Goal: Information Seeking & Learning: Find specific fact

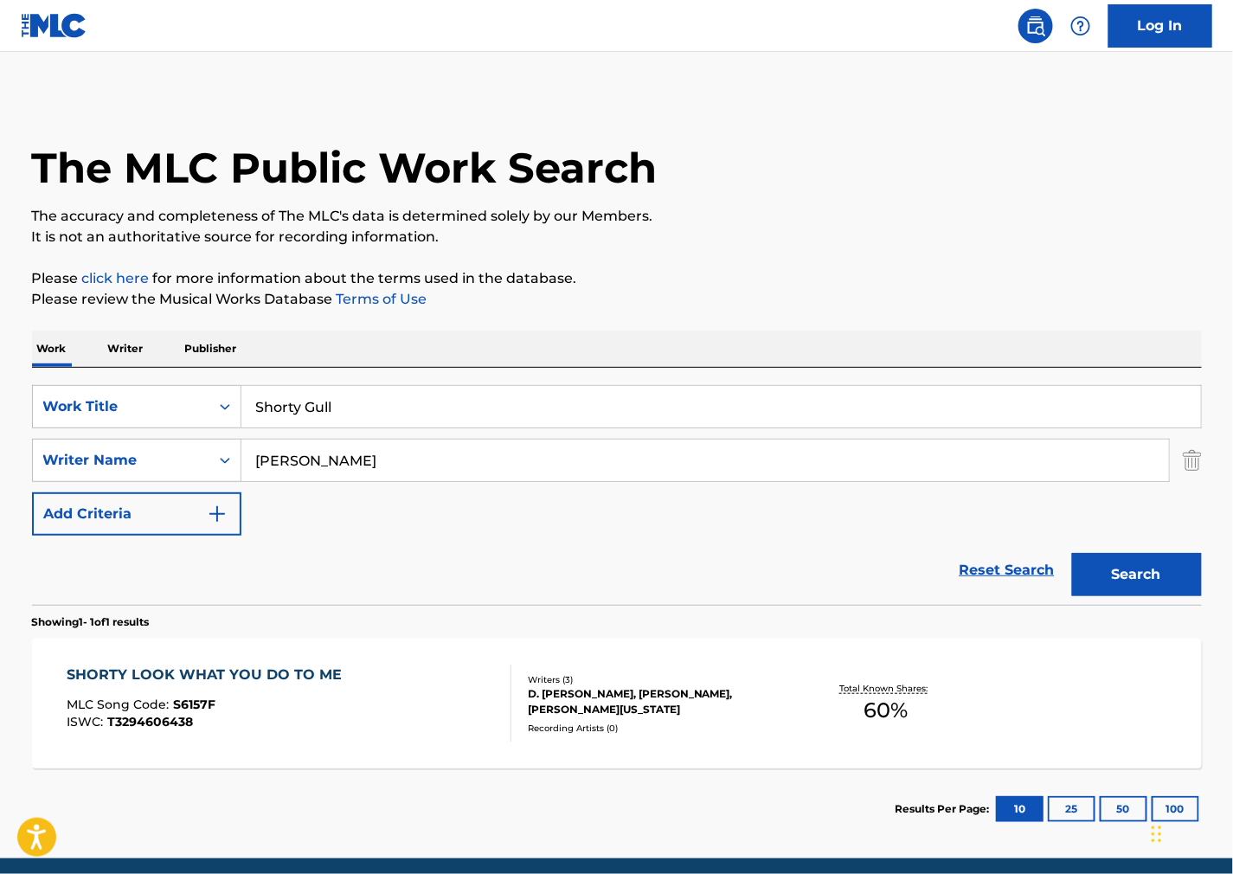
drag, startPoint x: 351, startPoint y: 419, endPoint x: 33, endPoint y: 430, distance: 318.6
click at [38, 427] on div "SearchWithCriteria0579fdf0-b029-42c4-b3f8-a4b949c73a97 Work Title Shorty Gull" at bounding box center [617, 406] width 1170 height 43
paste input "Go Away"
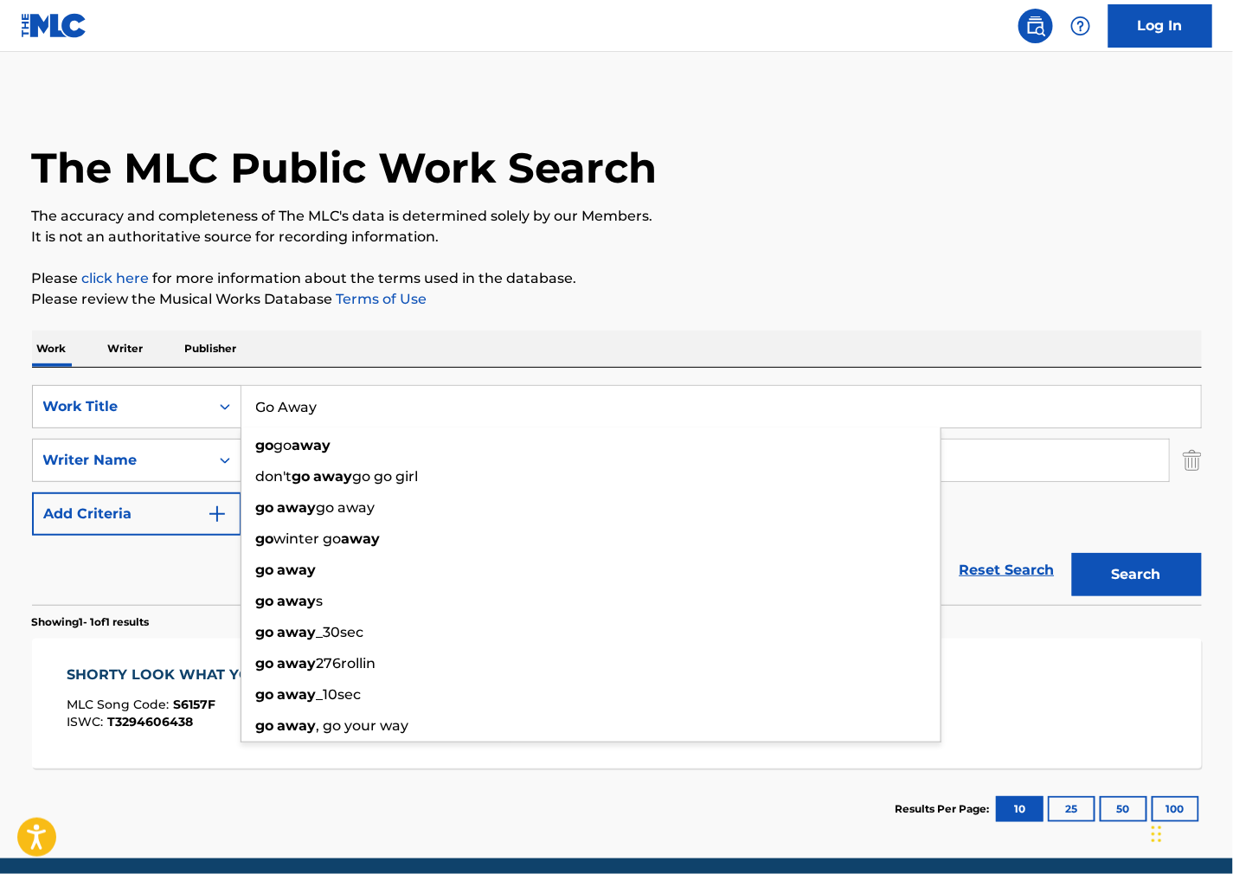
type input "Go Away"
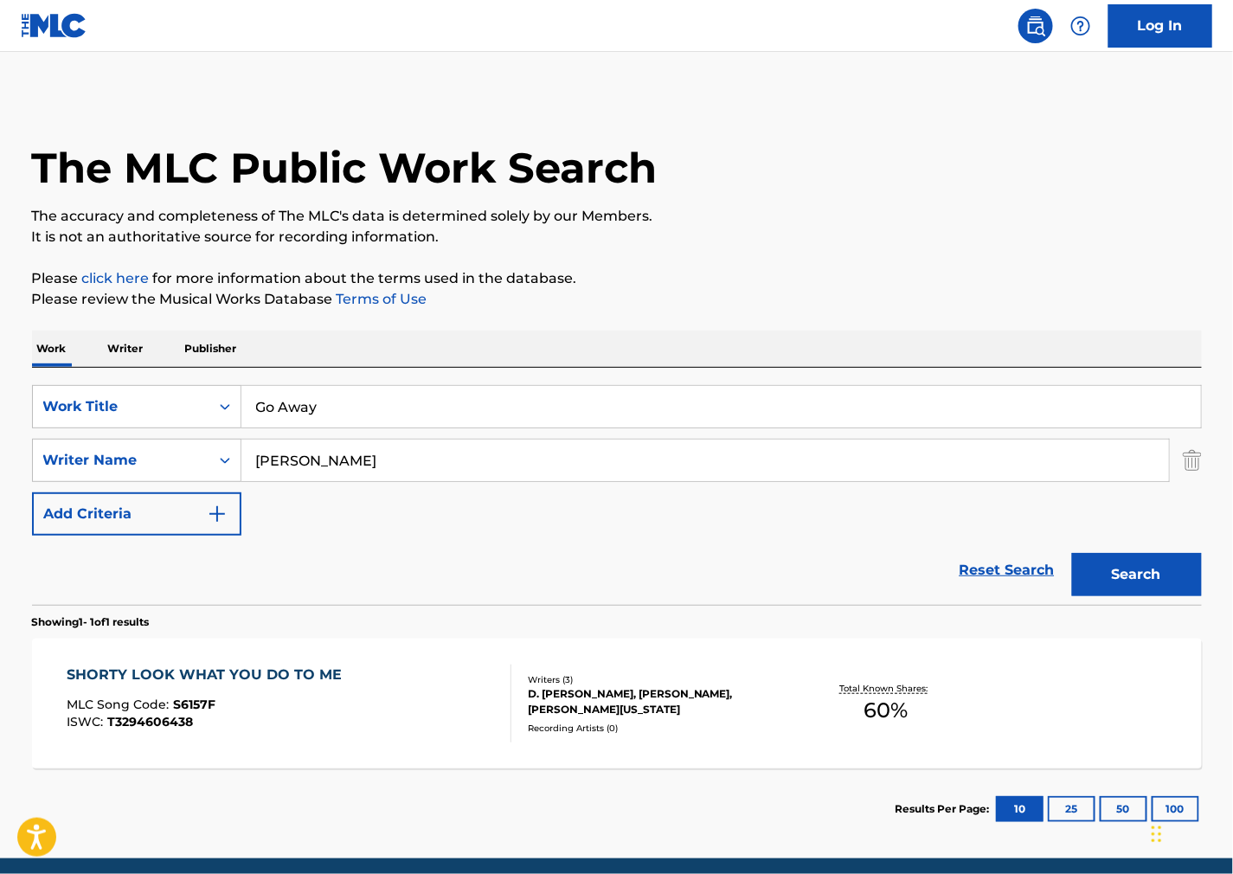
click at [792, 270] on p "Please click here for more information about the terms used in the database." at bounding box center [617, 278] width 1170 height 21
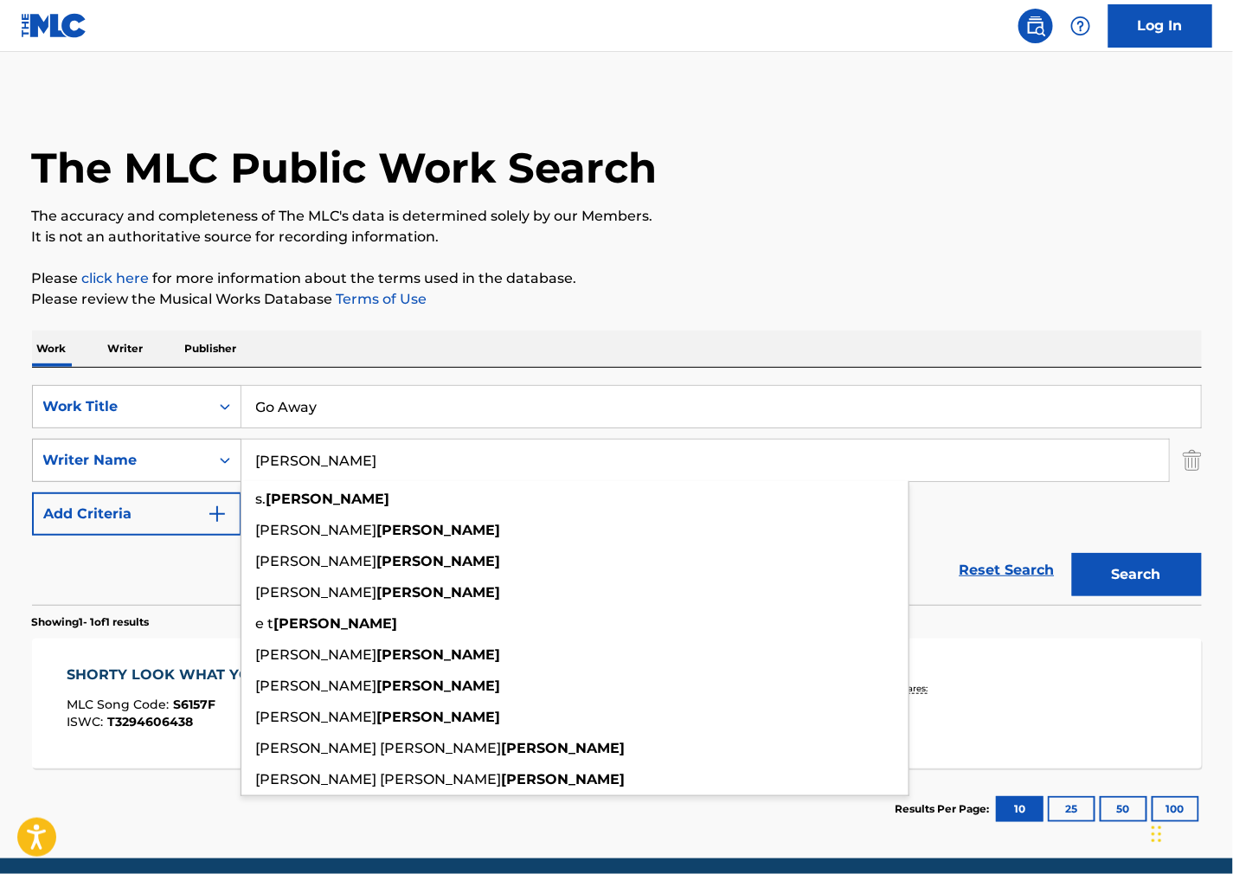
drag, startPoint x: 374, startPoint y: 477, endPoint x: 42, endPoint y: 459, distance: 332.7
click at [30, 462] on div "The MLC Public Work Search The accuracy and completeness of The MLC's data is d…" at bounding box center [616, 472] width 1211 height 754
paste input "[PERSON_NAME]"
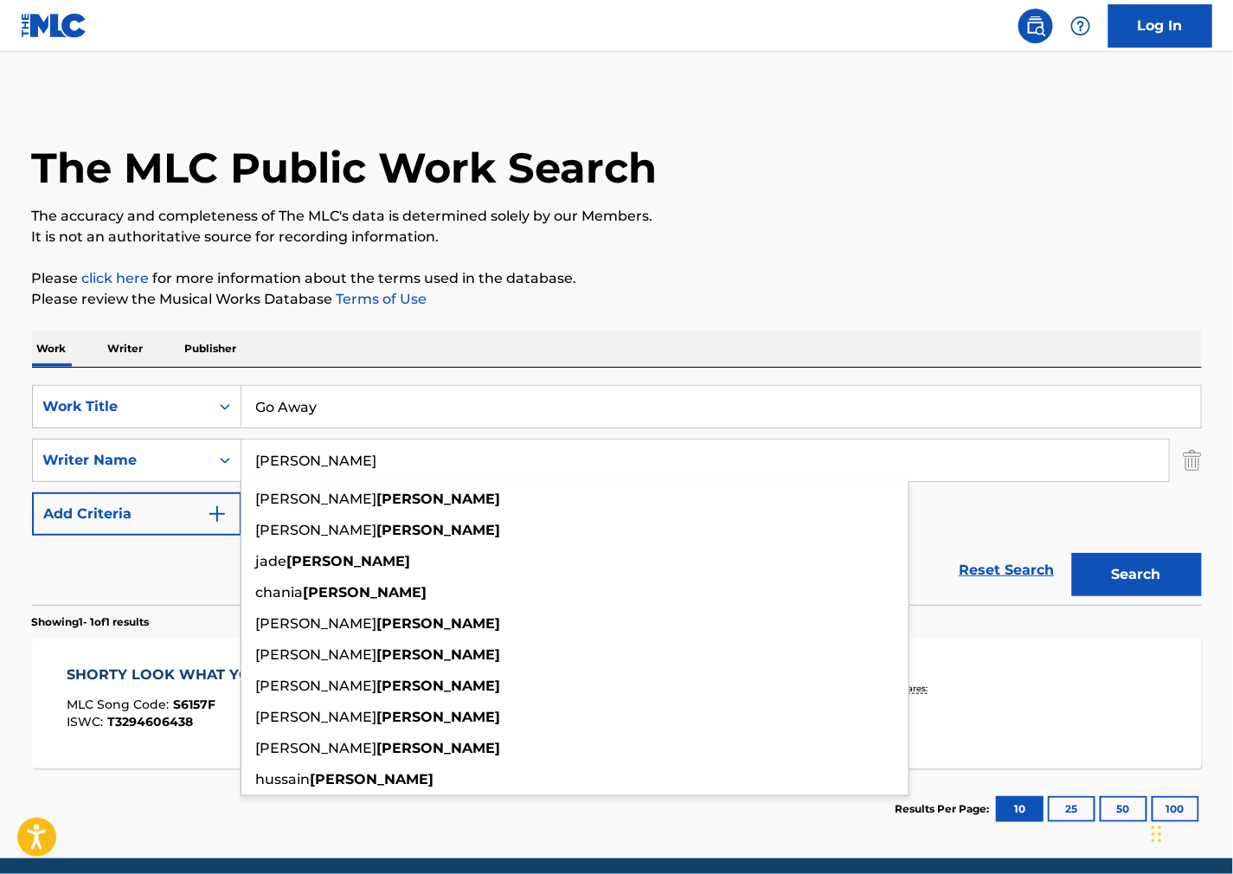
type input "[PERSON_NAME]"
click at [1166, 572] on button "Search" at bounding box center [1137, 574] width 130 height 43
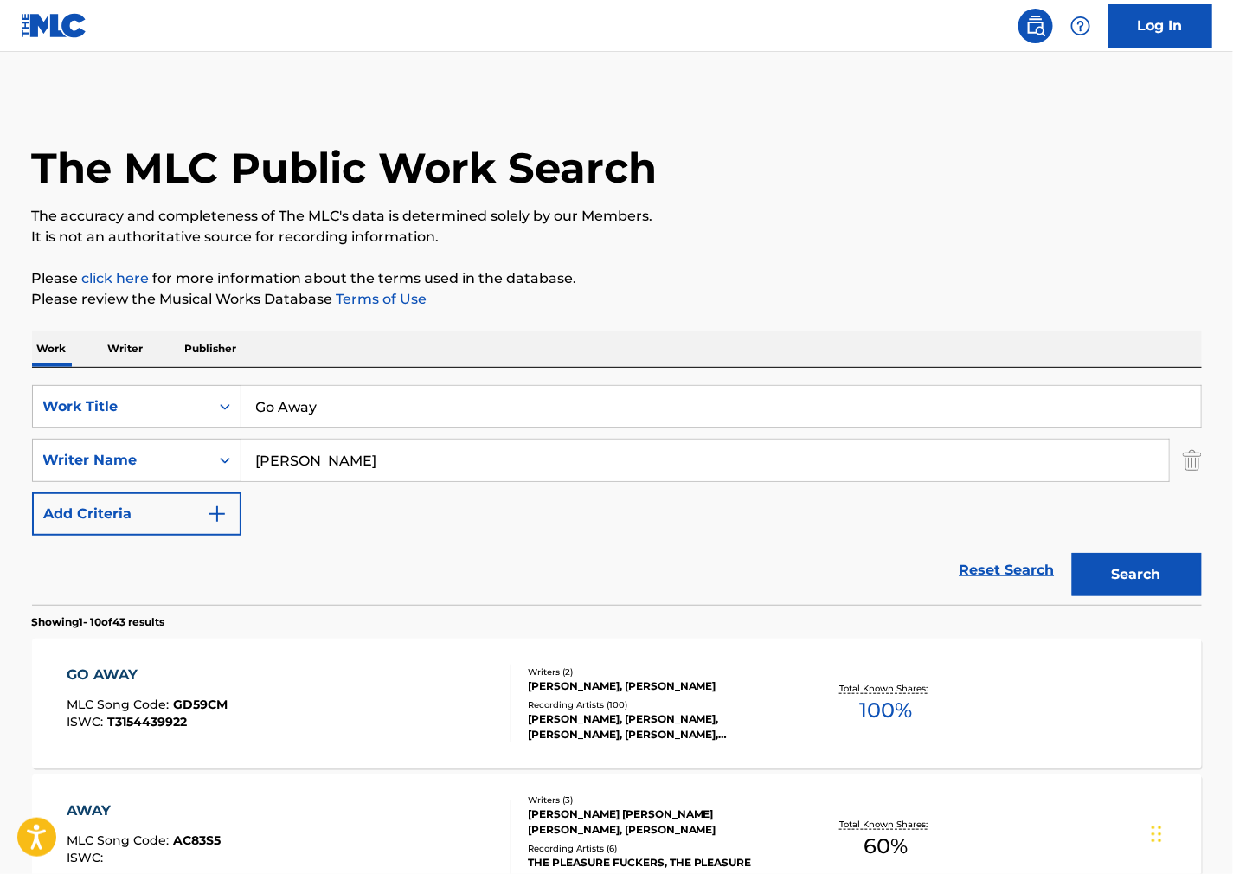
click at [436, 697] on div "GO AWAY MLC Song Code : GD59CM ISWC : T3154439922" at bounding box center [289, 703] width 445 height 78
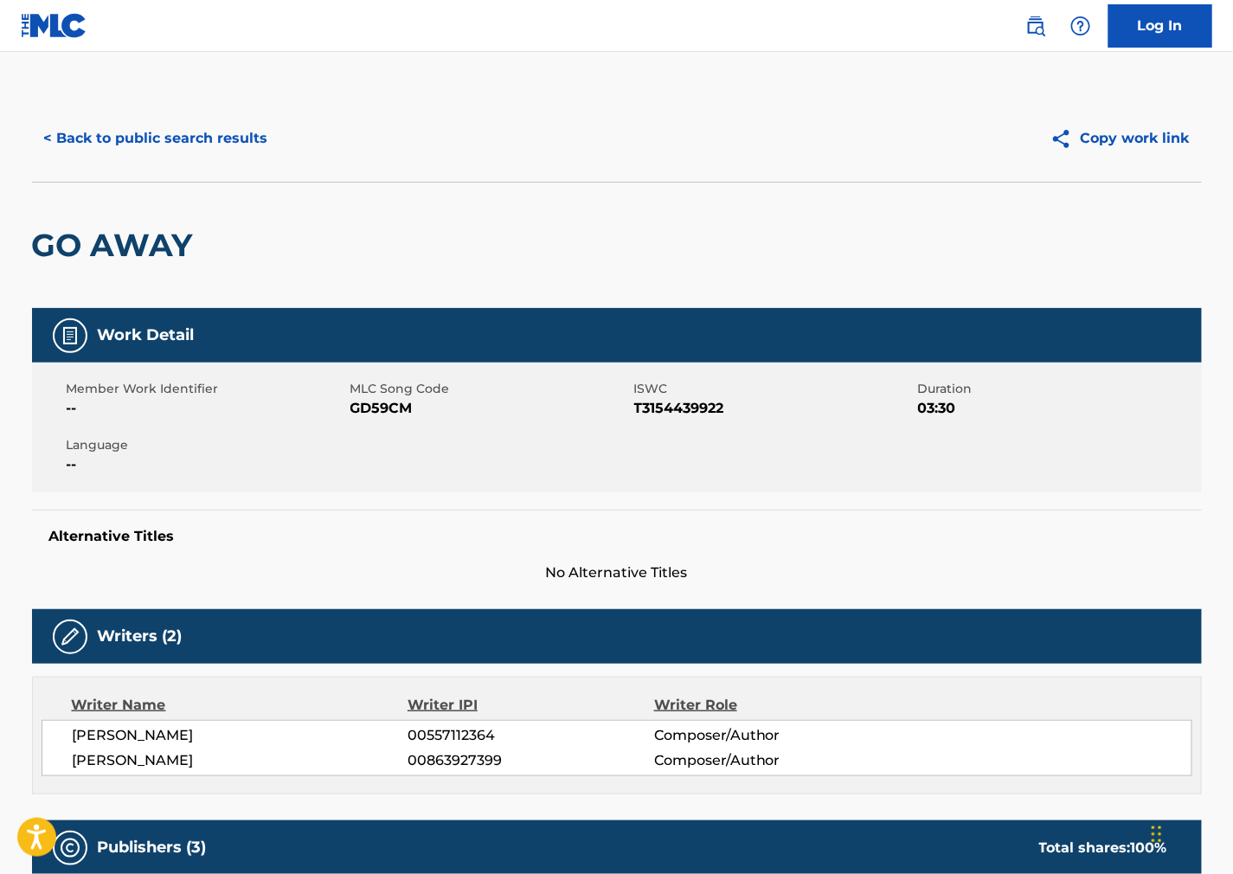
click at [398, 401] on span "GD59CM" at bounding box center [489, 408] width 279 height 21
copy span "GD59CM"
click at [696, 407] on span "T3154439922" at bounding box center [773, 408] width 279 height 21
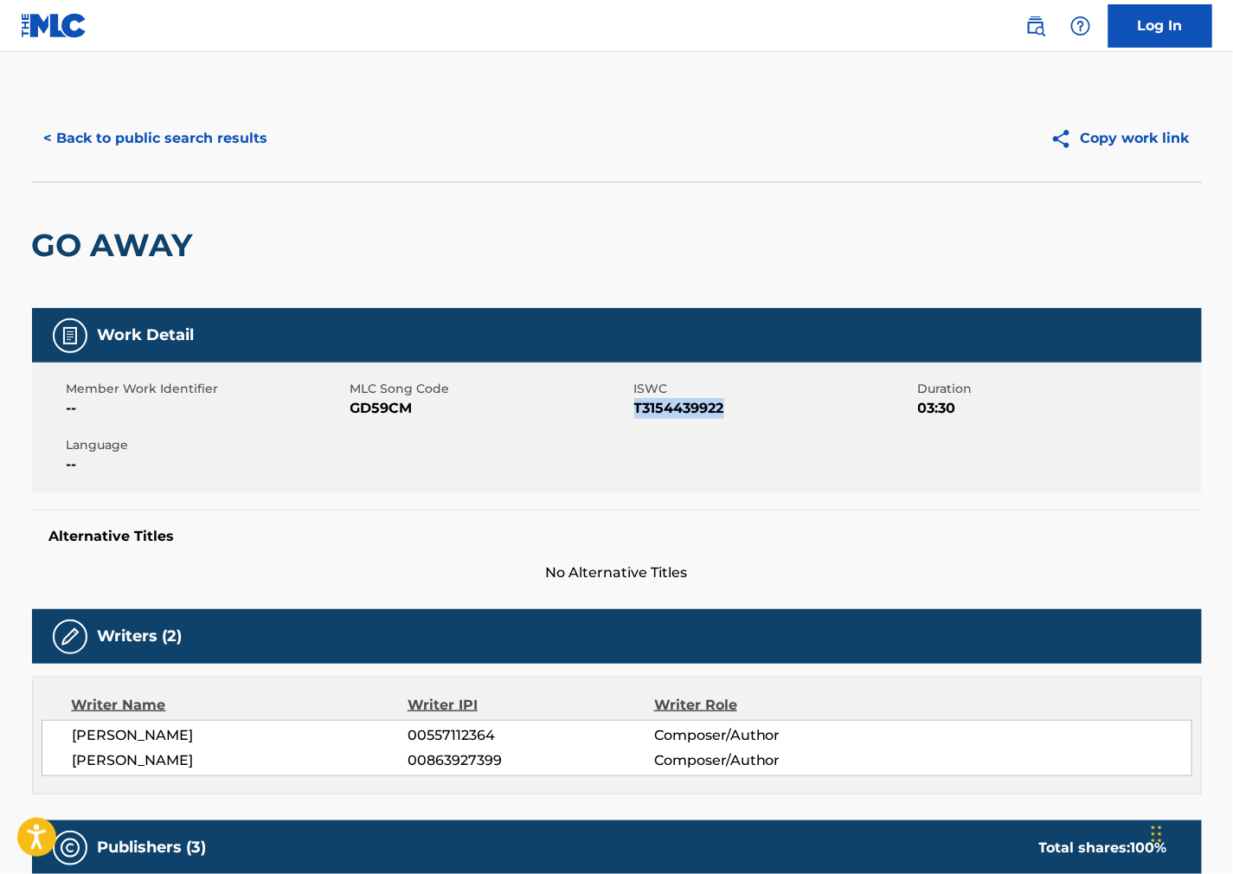
copy span "T3154439922"
drag, startPoint x: 876, startPoint y: 525, endPoint x: 857, endPoint y: 529, distance: 18.5
click at [874, 525] on div "Alternative Titles No Alternative Titles" at bounding box center [617, 547] width 1170 height 74
drag, startPoint x: 168, startPoint y: 733, endPoint x: 70, endPoint y: 722, distance: 98.4
click at [70, 722] on div "[PERSON_NAME] 00557112364 Composer/Author [PERSON_NAME] 00863927399 Composer/Au…" at bounding box center [617, 748] width 1151 height 56
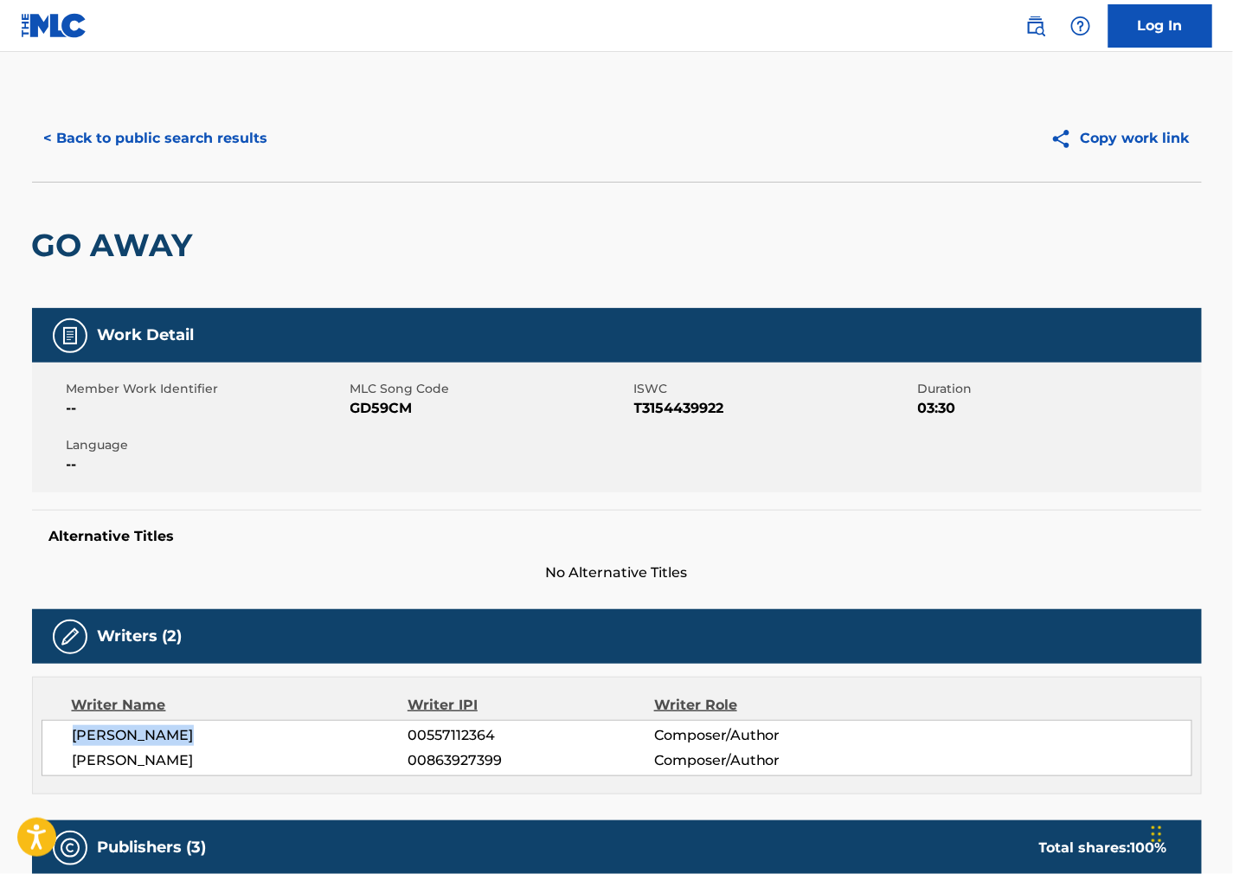
copy span "[PERSON_NAME]"
drag, startPoint x: 933, startPoint y: 478, endPoint x: 816, endPoint y: 508, distance: 120.4
click at [933, 480] on div "Member Work Identifier -- MLC Song Code GD59CM ISWC T3154439922 Duration 03:30 …" at bounding box center [617, 428] width 1170 height 130
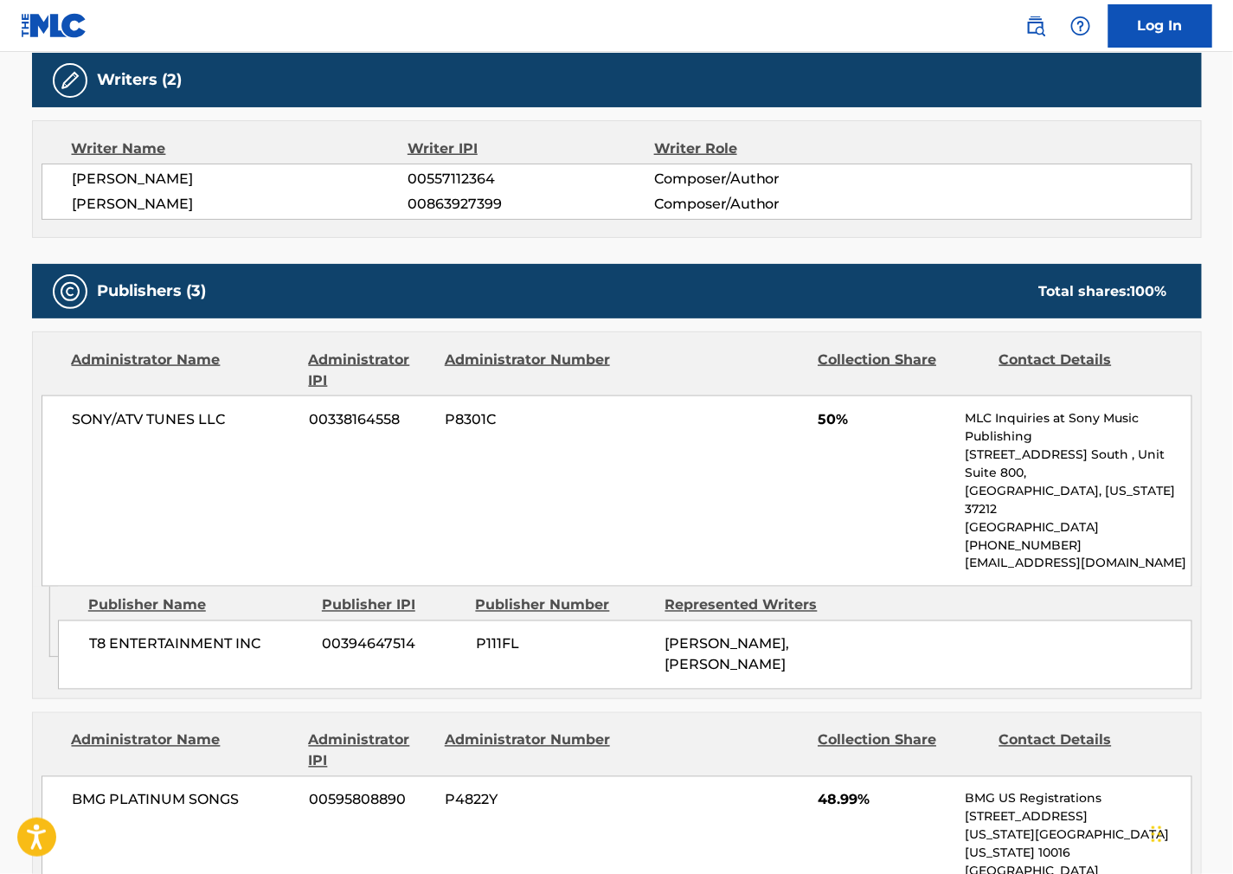
scroll to position [576, 0]
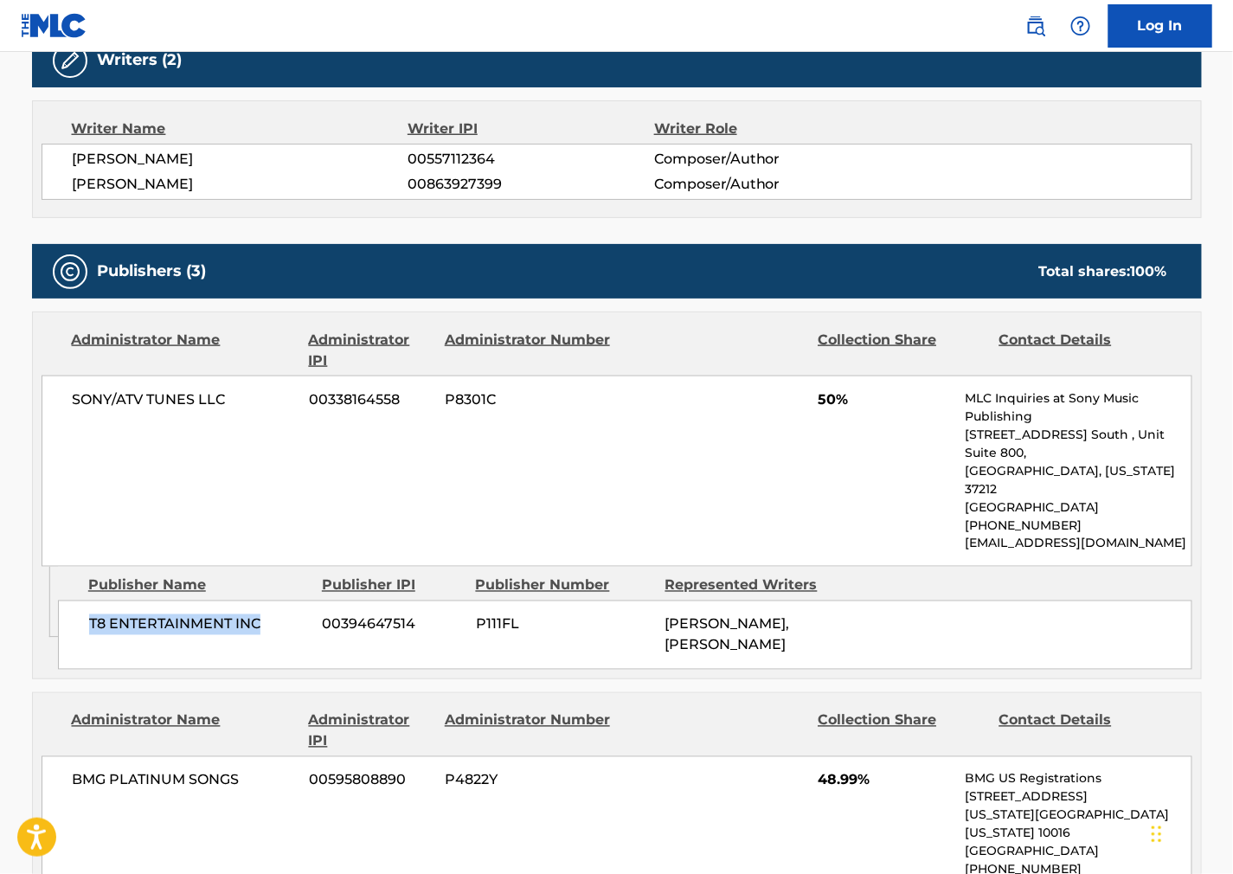
drag, startPoint x: 273, startPoint y: 582, endPoint x: 85, endPoint y: 594, distance: 188.9
click at [85, 600] on div "T8 ENTERTAINMENT INC 00394647514 P111FL [PERSON_NAME], [PERSON_NAME]" at bounding box center [625, 634] width 1134 height 69
copy span "T8 ENTERTAINMENT INC"
drag, startPoint x: 831, startPoint y: 504, endPoint x: 147, endPoint y: 487, distance: 683.7
click at [792, 508] on div "SONY/ATV TUNES LLC 00338164558 P8301C 50% MLC Inquiries at Sony Music Publishin…" at bounding box center [617, 470] width 1151 height 191
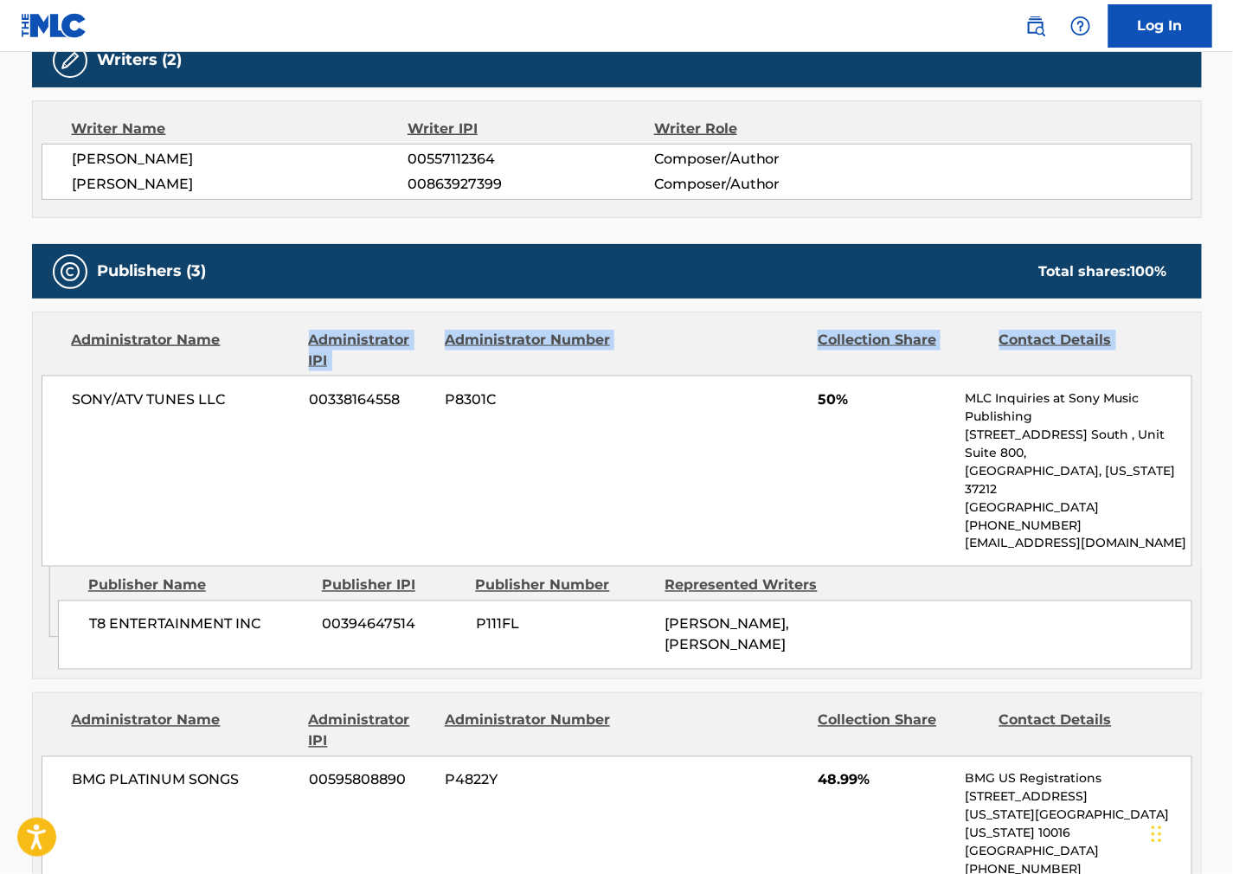
drag, startPoint x: 179, startPoint y: 401, endPoint x: 116, endPoint y: 395, distance: 63.4
click at [99, 399] on div "Administrator Name Administrator IPI Administrator Number Collection Share Cont…" at bounding box center [617, 439] width 1168 height 254
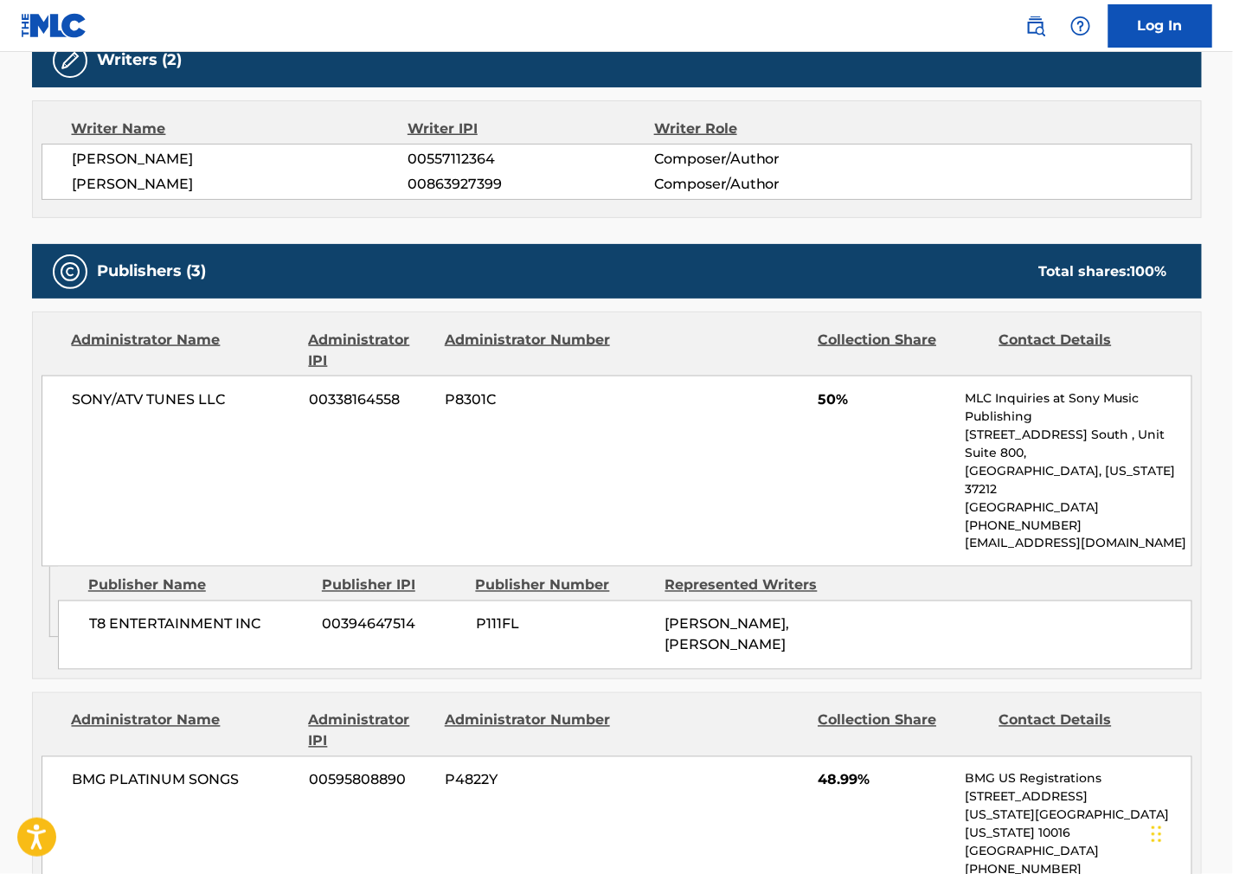
click at [143, 401] on span "SONY/ATV TUNES LLC" at bounding box center [185, 399] width 224 height 21
click at [142, 402] on span "SONY/ATV TUNES LLC" at bounding box center [185, 399] width 224 height 21
copy div "SONY/ATV TUNES LLC"
click at [927, 478] on div "SONY/ATV TUNES LLC 00338164558 P8301C 50% MLC Inquiries at Sony Music Publishin…" at bounding box center [617, 470] width 1151 height 191
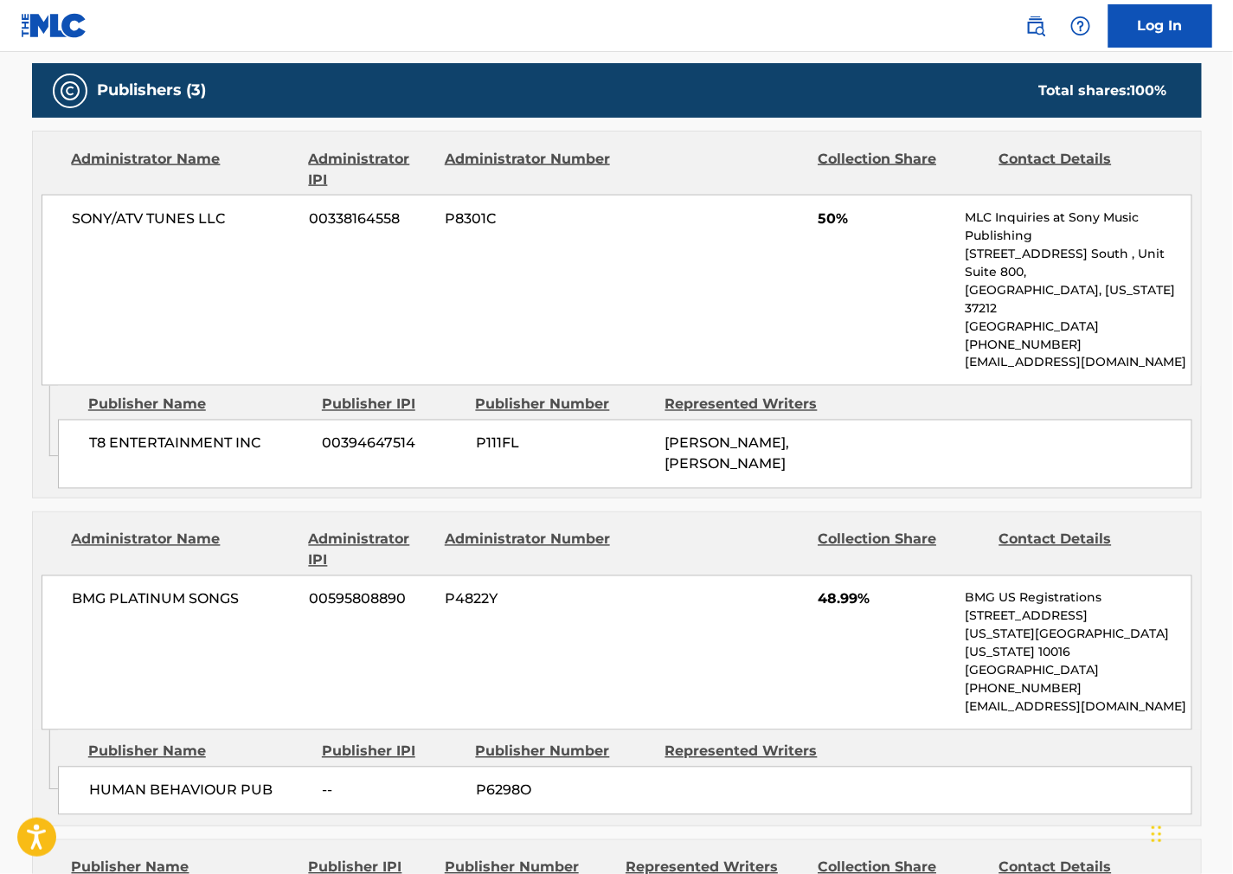
scroll to position [961, 0]
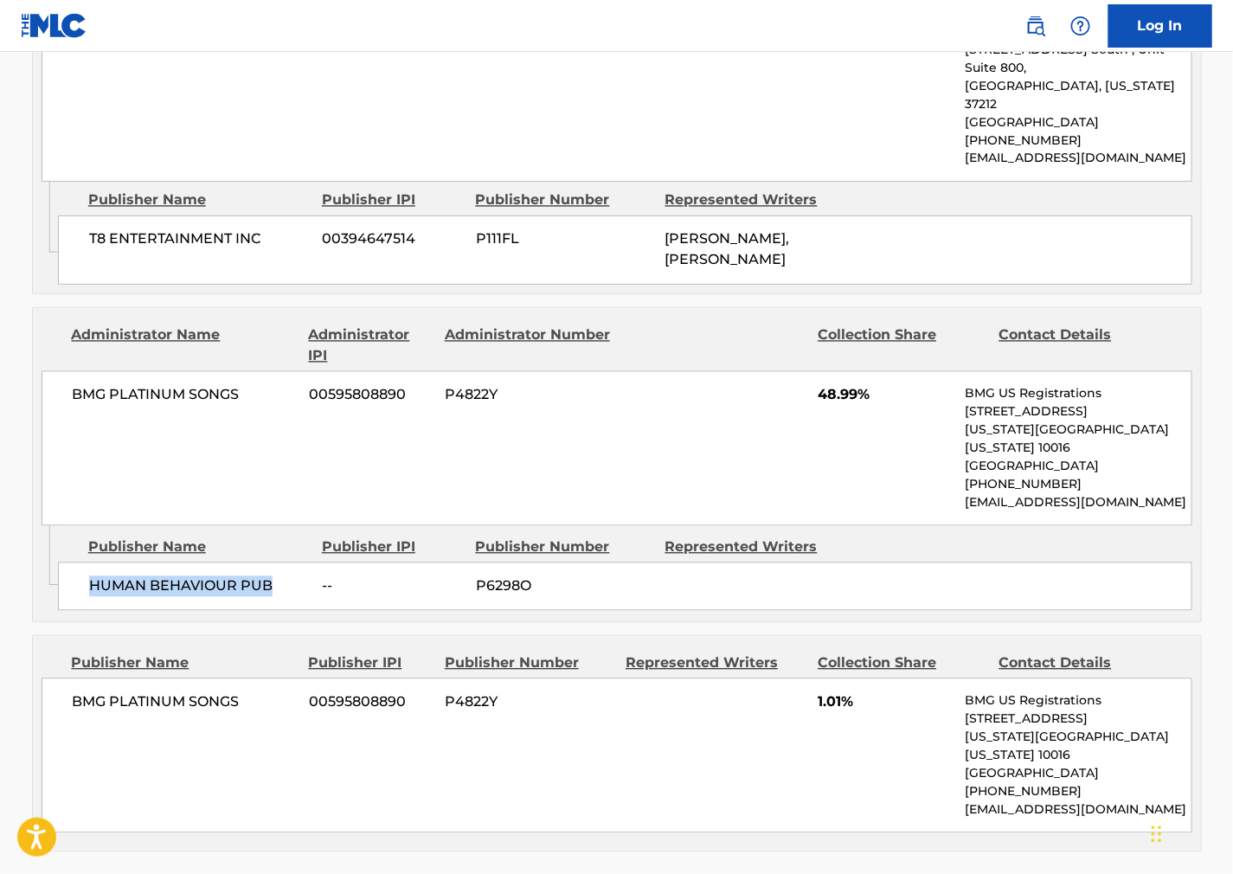
drag, startPoint x: 244, startPoint y: 526, endPoint x: 79, endPoint y: 533, distance: 165.4
click at [79, 562] on div "HUMAN BEHAVIOUR PUB -- P6298O" at bounding box center [625, 586] width 1134 height 48
copy span "HUMAN BEHAVIOUR PUB"
click at [991, 403] on p "[STREET_ADDRESS]" at bounding box center [1078, 412] width 226 height 18
drag, startPoint x: 98, startPoint y: 389, endPoint x: 55, endPoint y: 390, distance: 42.4
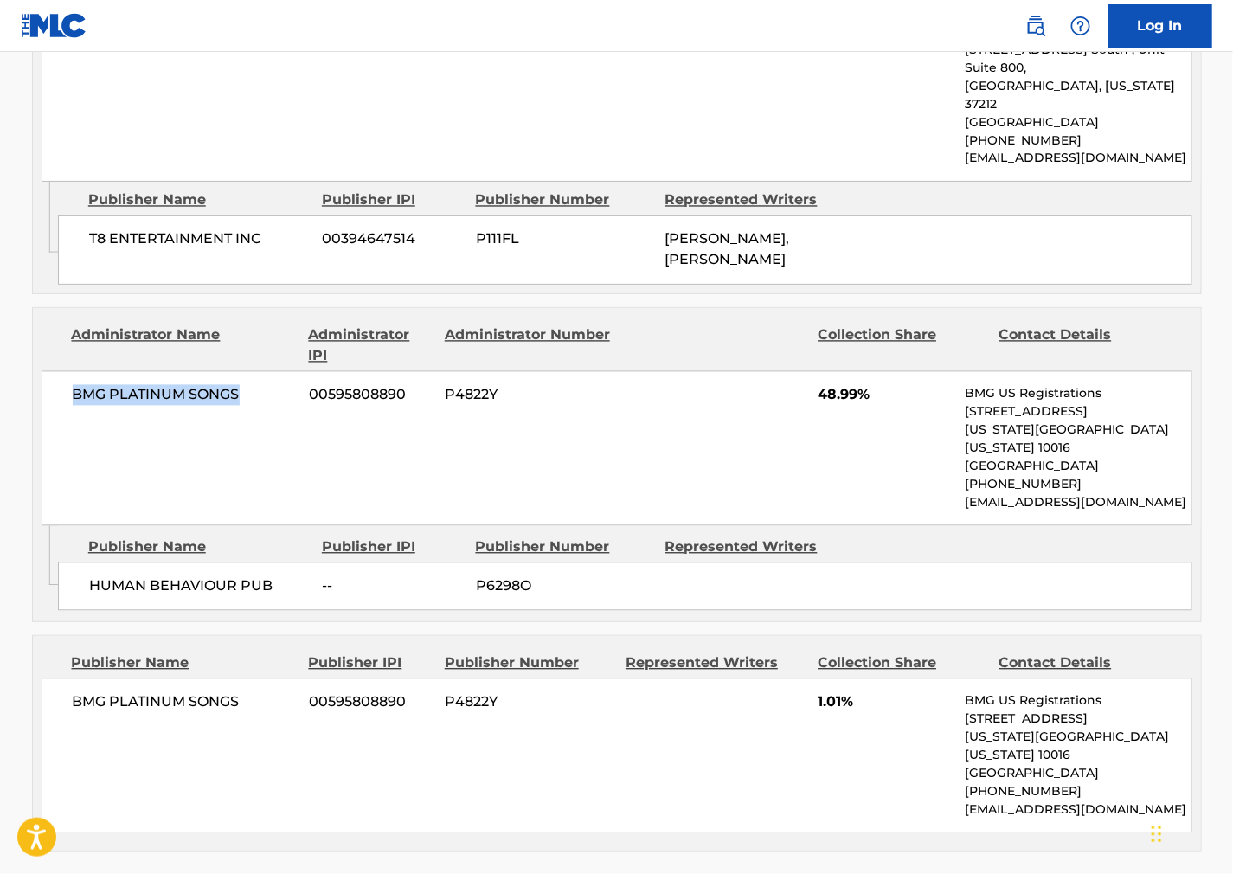
click at [55, 390] on div "BMG PLATINUM SONGS 00595808890 P4822Y 48.99% BMG US Registrations [STREET_ADDRE…" at bounding box center [617, 448] width 1151 height 155
copy span "BMG PLATINUM SONGS"
drag, startPoint x: 809, startPoint y: 28, endPoint x: 689, endPoint y: 35, distance: 120.5
click at [809, 28] on nav "Log In" at bounding box center [616, 26] width 1233 height 52
